Goal: Task Accomplishment & Management: Manage account settings

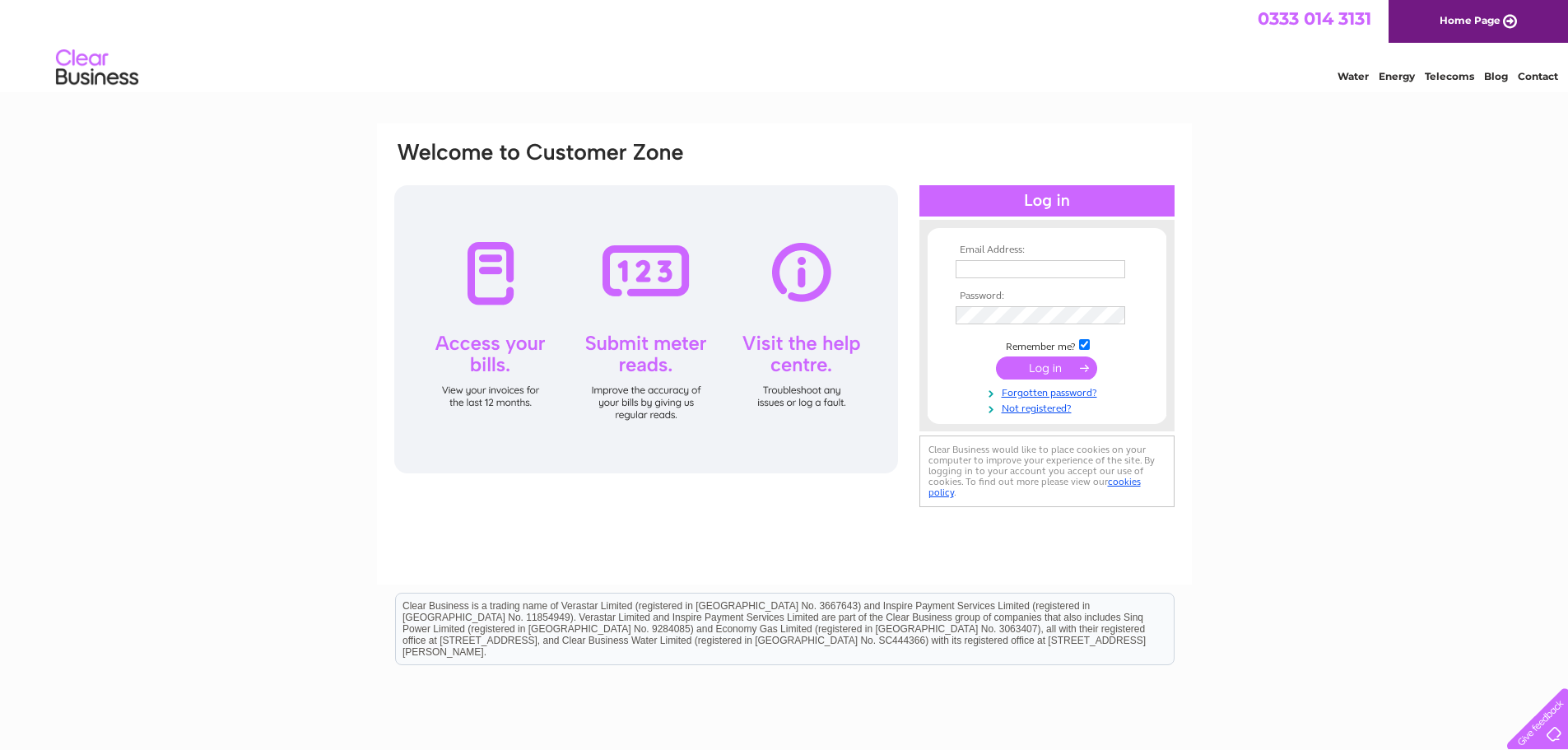
type input "[EMAIL_ADDRESS][DOMAIN_NAME]"
click at [1030, 364] on input "submit" at bounding box center [1045, 367] width 101 height 23
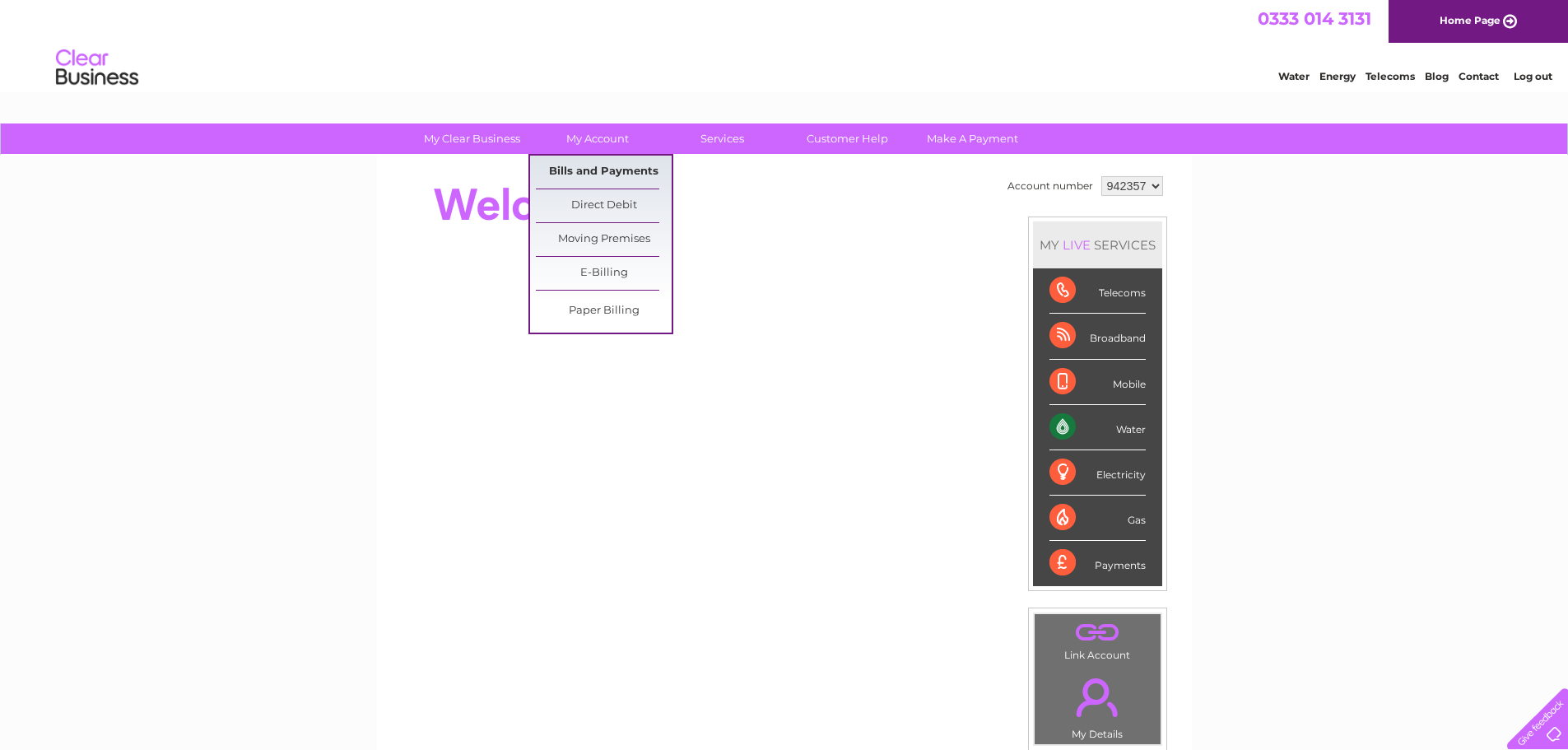
click at [571, 177] on link "Bills and Payments" at bounding box center [604, 171] width 136 height 33
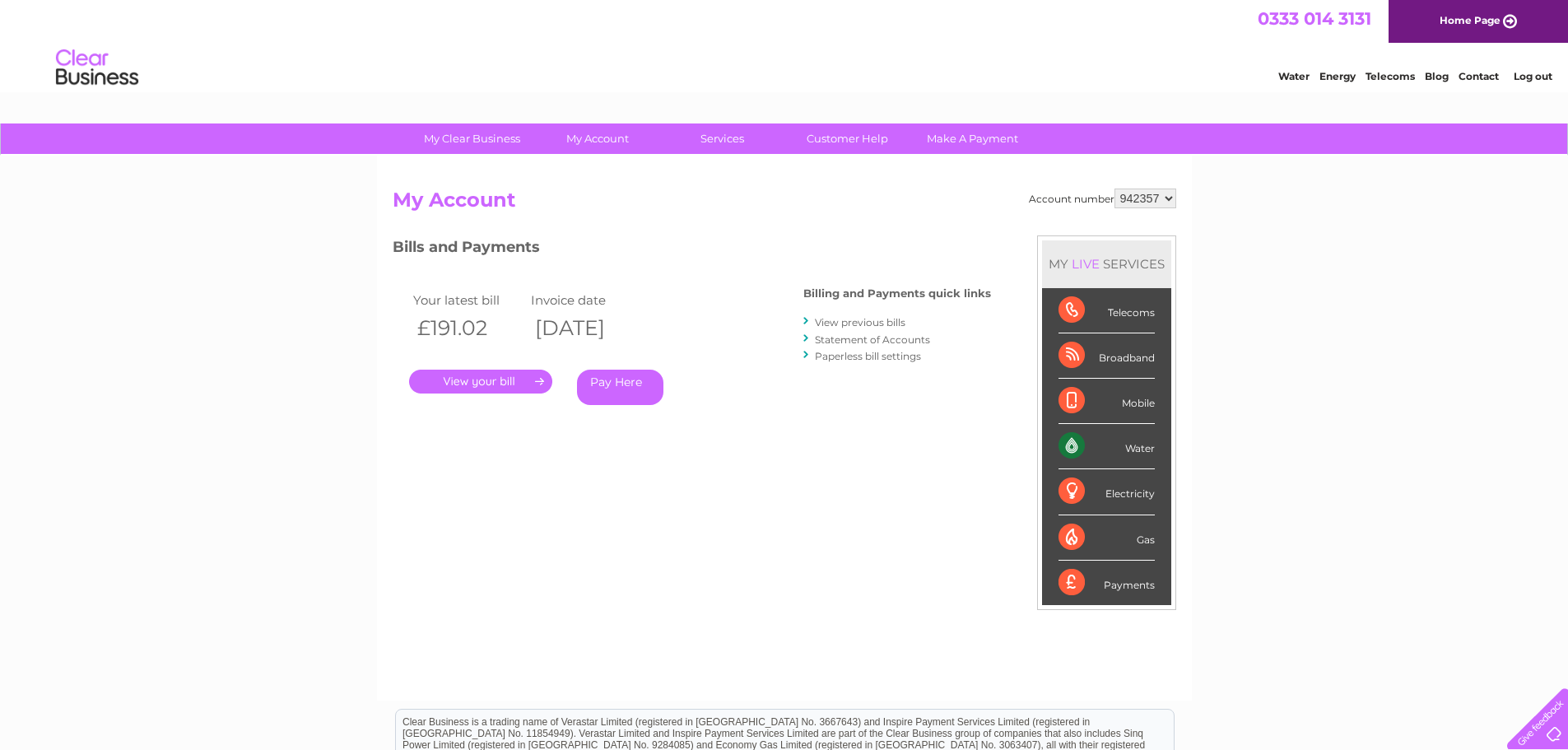
click at [501, 382] on link "." at bounding box center [480, 381] width 143 height 24
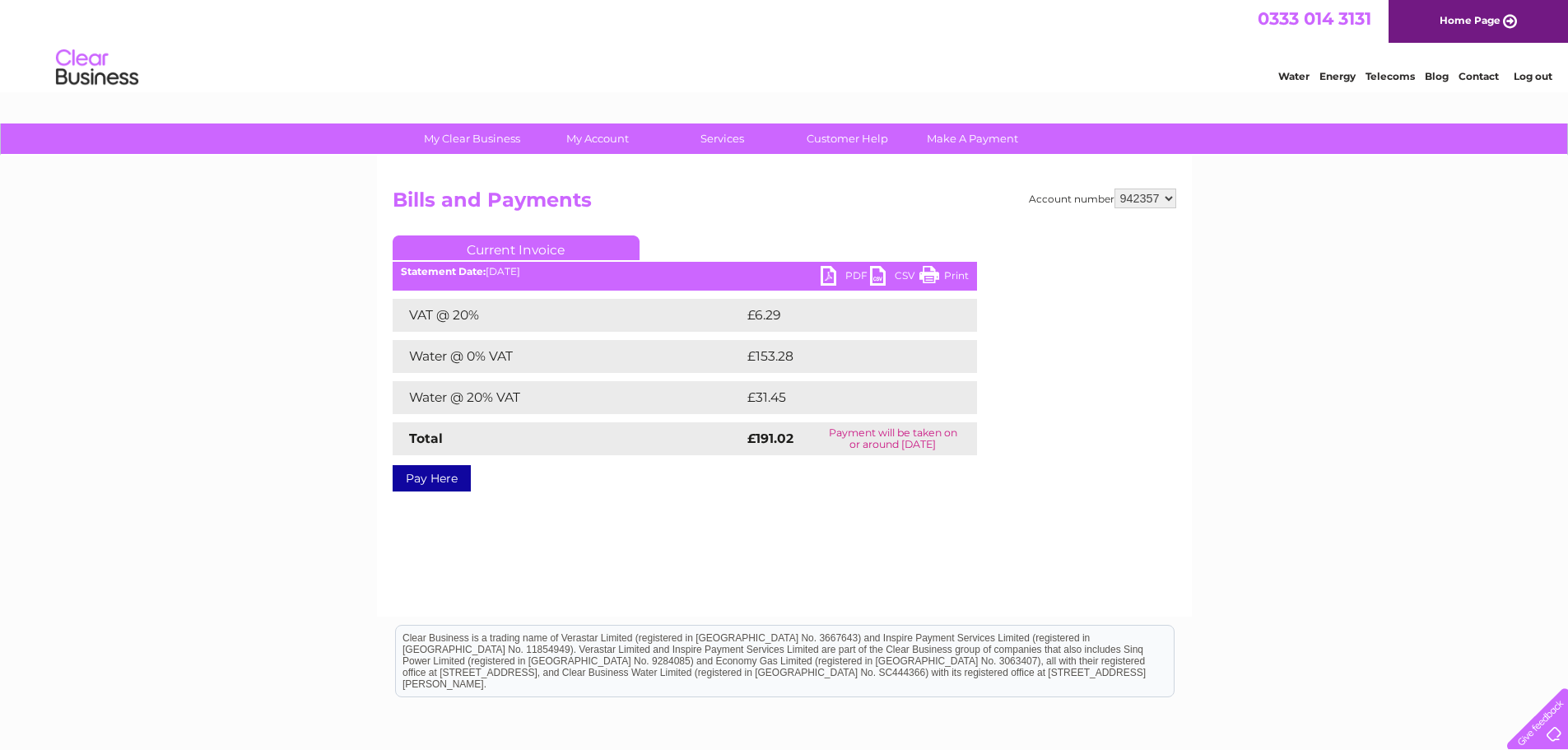
click at [855, 271] on link "PDF" at bounding box center [845, 277] width 49 height 24
